Goal: Ask a question

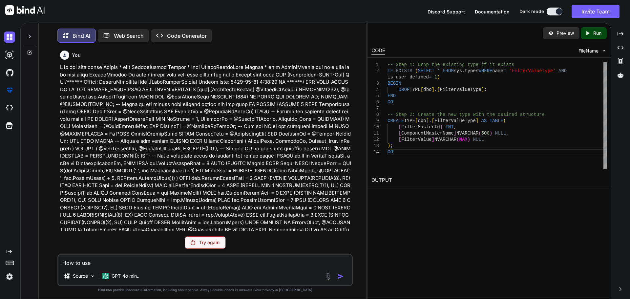
type textarea "How to use"
type textarea "x"
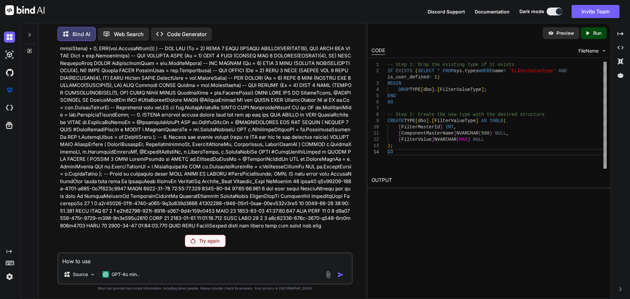
type textarea "How to use e"
type textarea "x"
type textarea "How to use en"
type textarea "x"
type textarea "How to use enu"
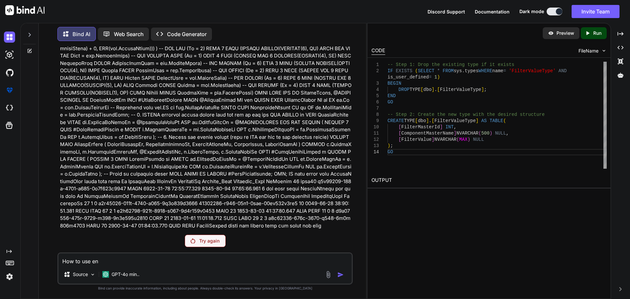
type textarea "x"
type textarea "How to use enum"
type textarea "x"
type textarea "How to use enum"
type textarea "x"
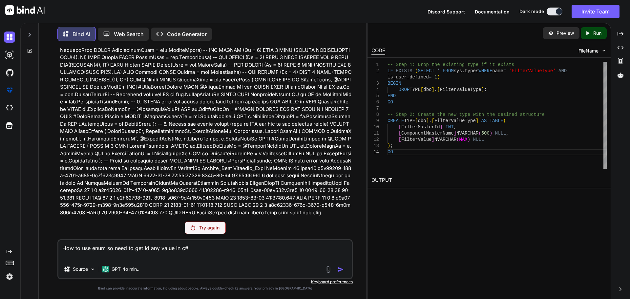
paste textarea "var filterMappings = new Dictionary<int, IEnumerable<string>> { { 1, new[] { ca…"
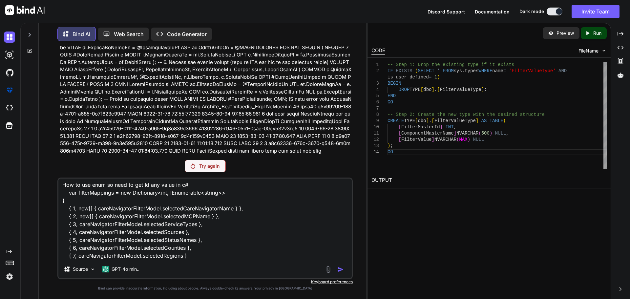
scroll to position [0, 0]
type textarea "How to use enum so need to get Id any value in c# var filterMappings = new Dict…"
drag, startPoint x: 204, startPoint y: 255, endPoint x: 59, endPoint y: 171, distance: 167.6
click at [59, 171] on div "You Bind AI Your stored procedure SaveFilterValues is designed to manage filter…" at bounding box center [204, 172] width 295 height 252
